Goal: Find specific page/section: Find specific page/section

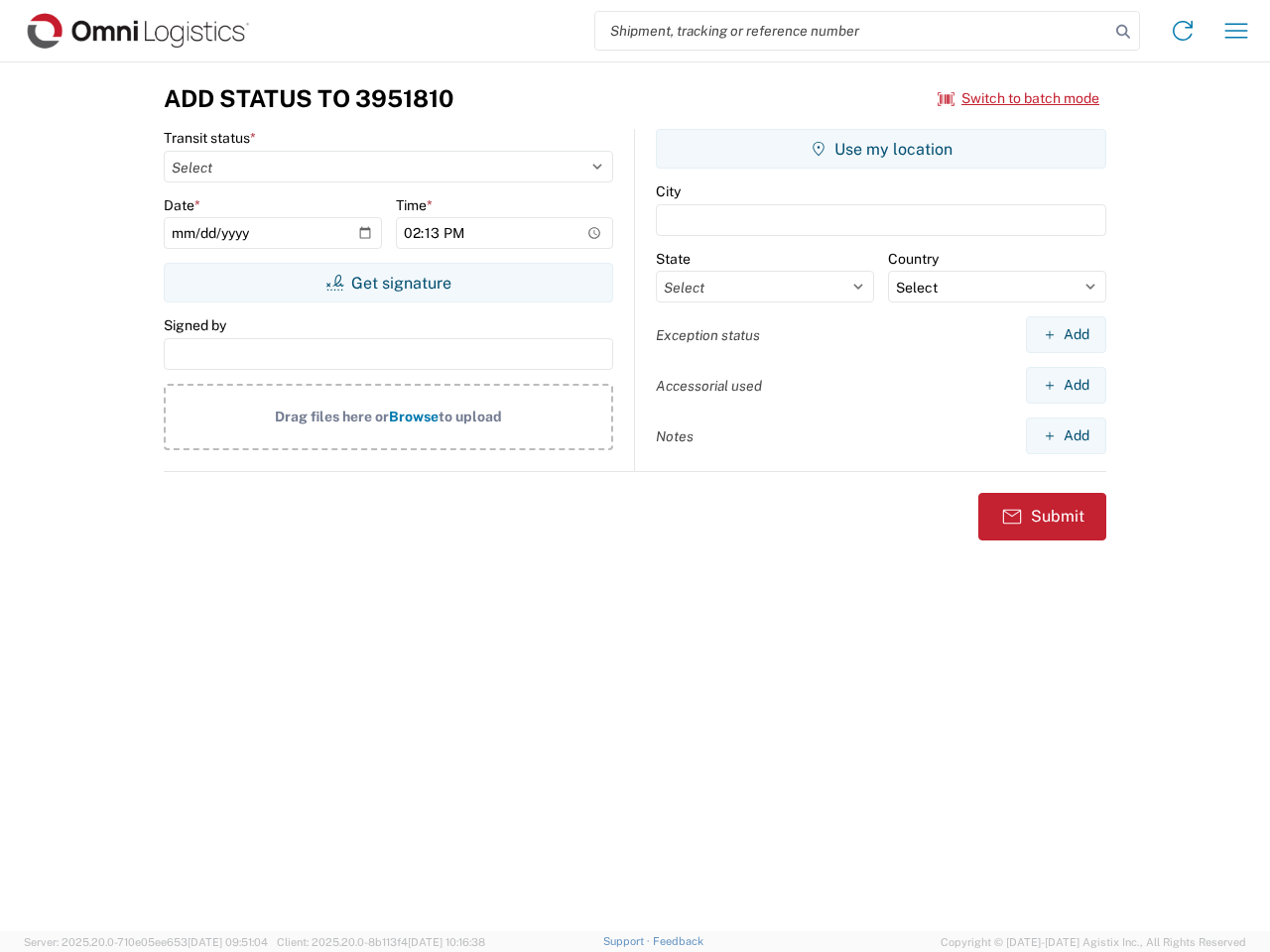
click at [853, 31] on input "search" at bounding box center [852, 31] width 514 height 38
click at [1123, 32] on icon at bounding box center [1123, 32] width 28 height 28
click at [1183, 31] on icon at bounding box center [1183, 31] width 32 height 32
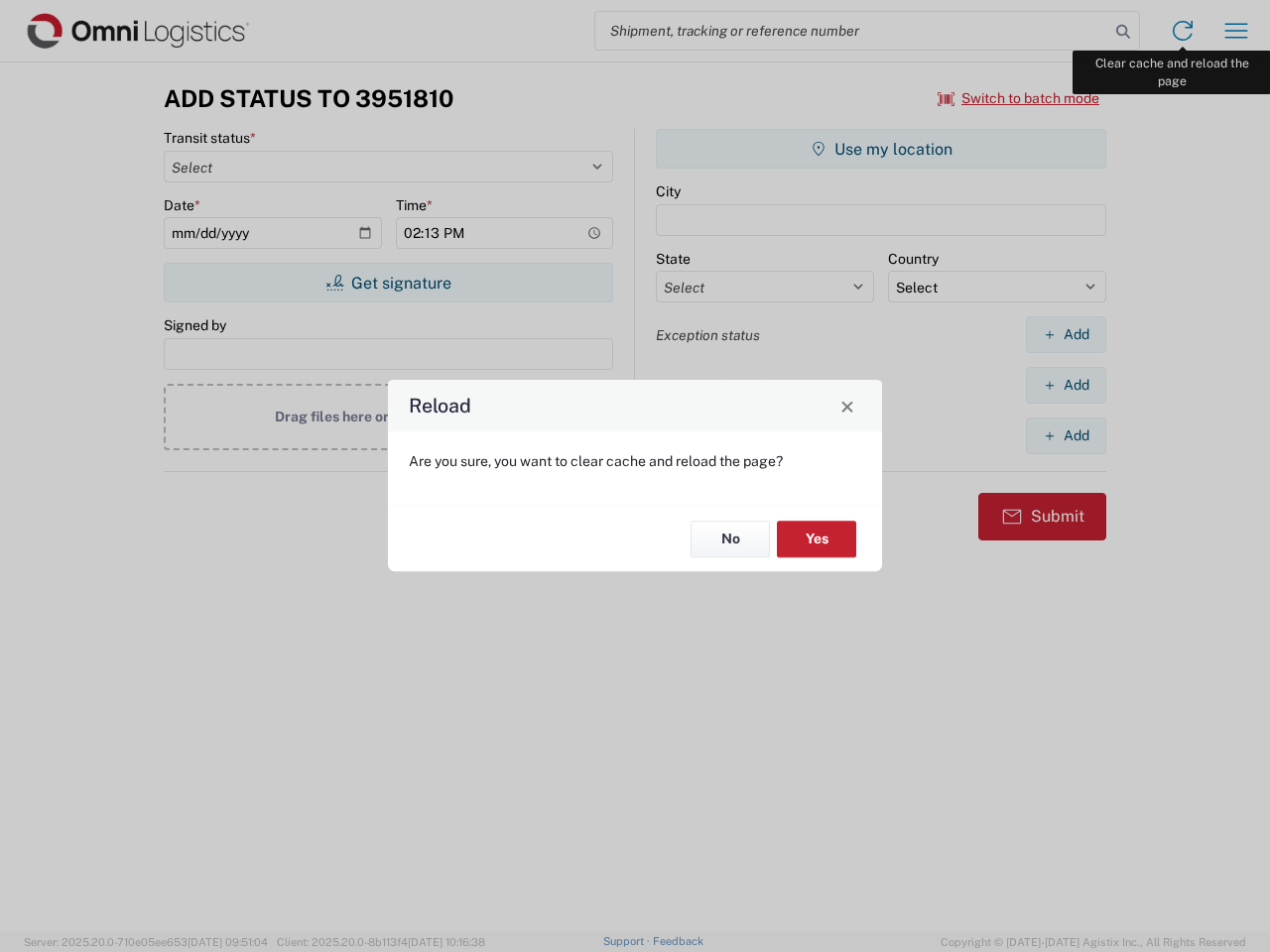
click at [1236, 31] on div "Reload Are you sure, you want to clear cache and reload the page? No Yes" at bounding box center [635, 476] width 1270 height 952
click at [1019, 98] on div "Reload Are you sure, you want to clear cache and reload the page? No Yes" at bounding box center [635, 476] width 1270 height 952
click at [388, 282] on div "Reload Are you sure, you want to clear cache and reload the page? No Yes" at bounding box center [635, 476] width 1270 height 952
click at [882, 149] on div "Reload Are you sure, you want to clear cache and reload the page? No Yes" at bounding box center [635, 476] width 1270 height 952
click at [1065, 334] on div "Reload Are you sure, you want to clear cache and reload the page? No Yes" at bounding box center [635, 476] width 1270 height 952
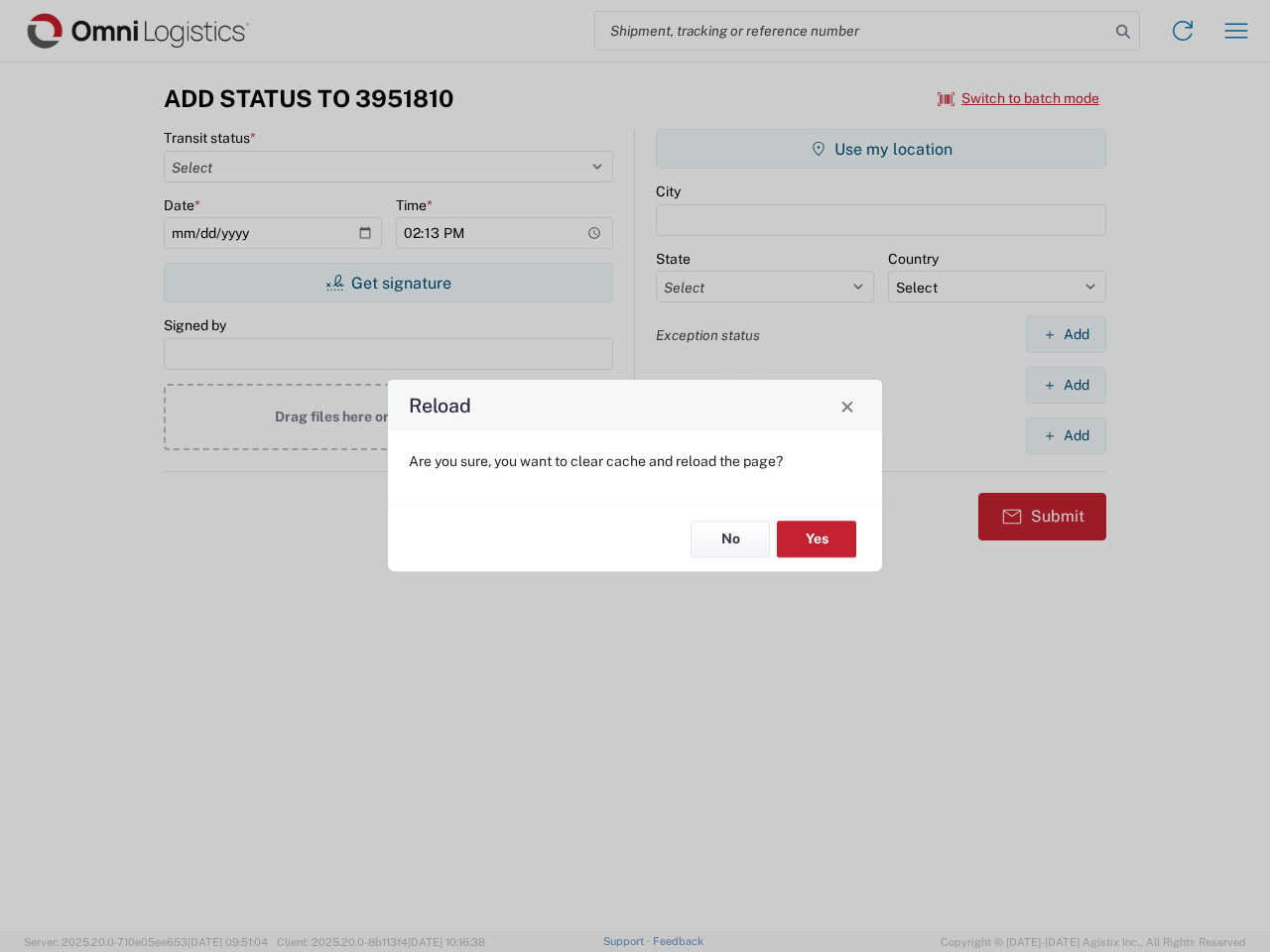
click at [1065, 385] on div "Reload Are you sure, you want to clear cache and reload the page? No Yes" at bounding box center [635, 476] width 1270 height 952
click at [1065, 435] on div "Reload Are you sure, you want to clear cache and reload the page? No Yes" at bounding box center [635, 476] width 1270 height 952
